Goal: Navigation & Orientation: Go to known website

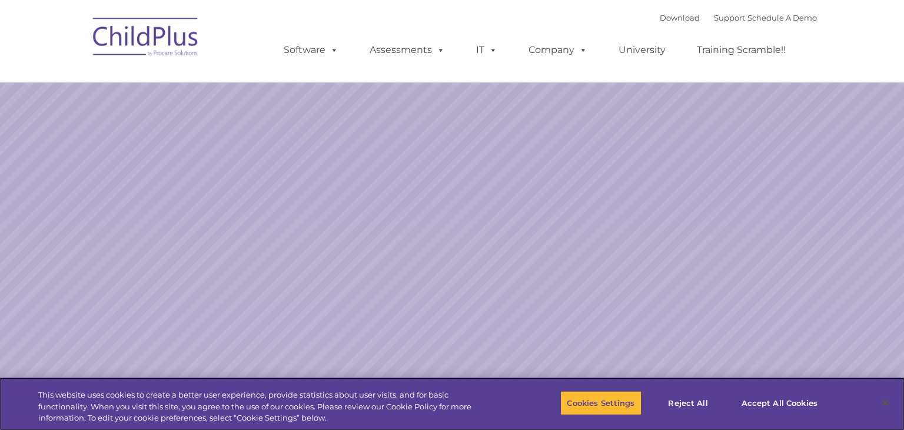
select select "MEDIUM"
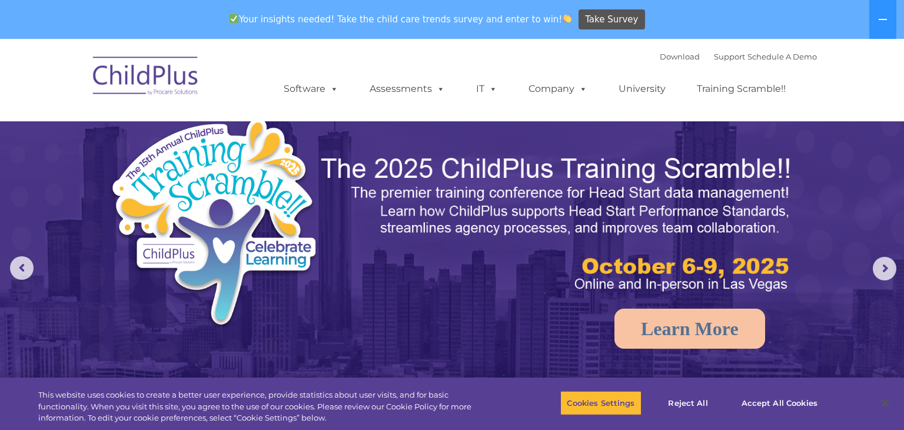
click at [115, 74] on img at bounding box center [146, 77] width 118 height 59
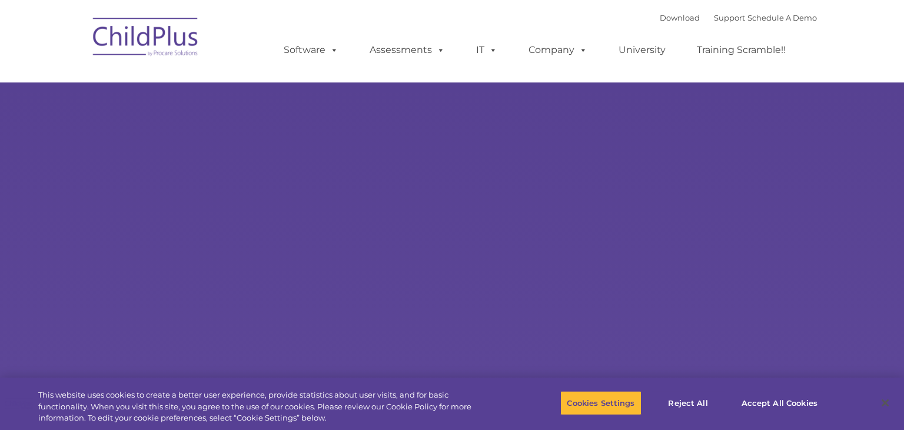
type input ""
select select "MEDIUM"
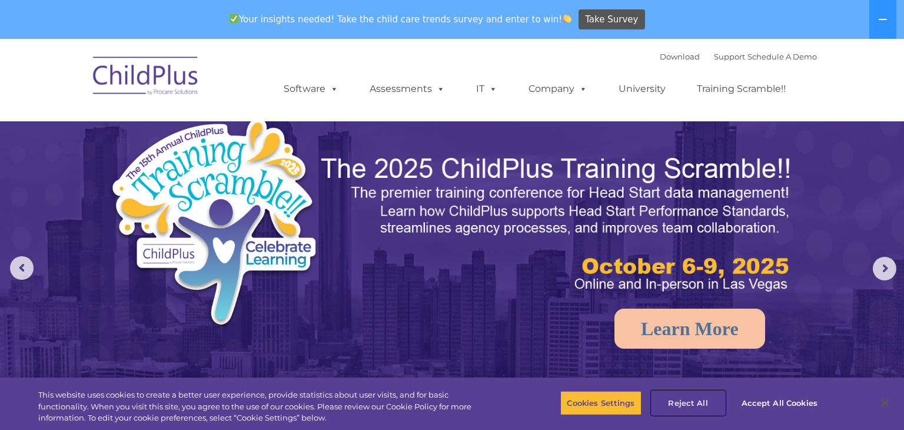
click at [690, 413] on button "Reject All" at bounding box center [688, 402] width 74 height 25
